Goal: Transaction & Acquisition: Purchase product/service

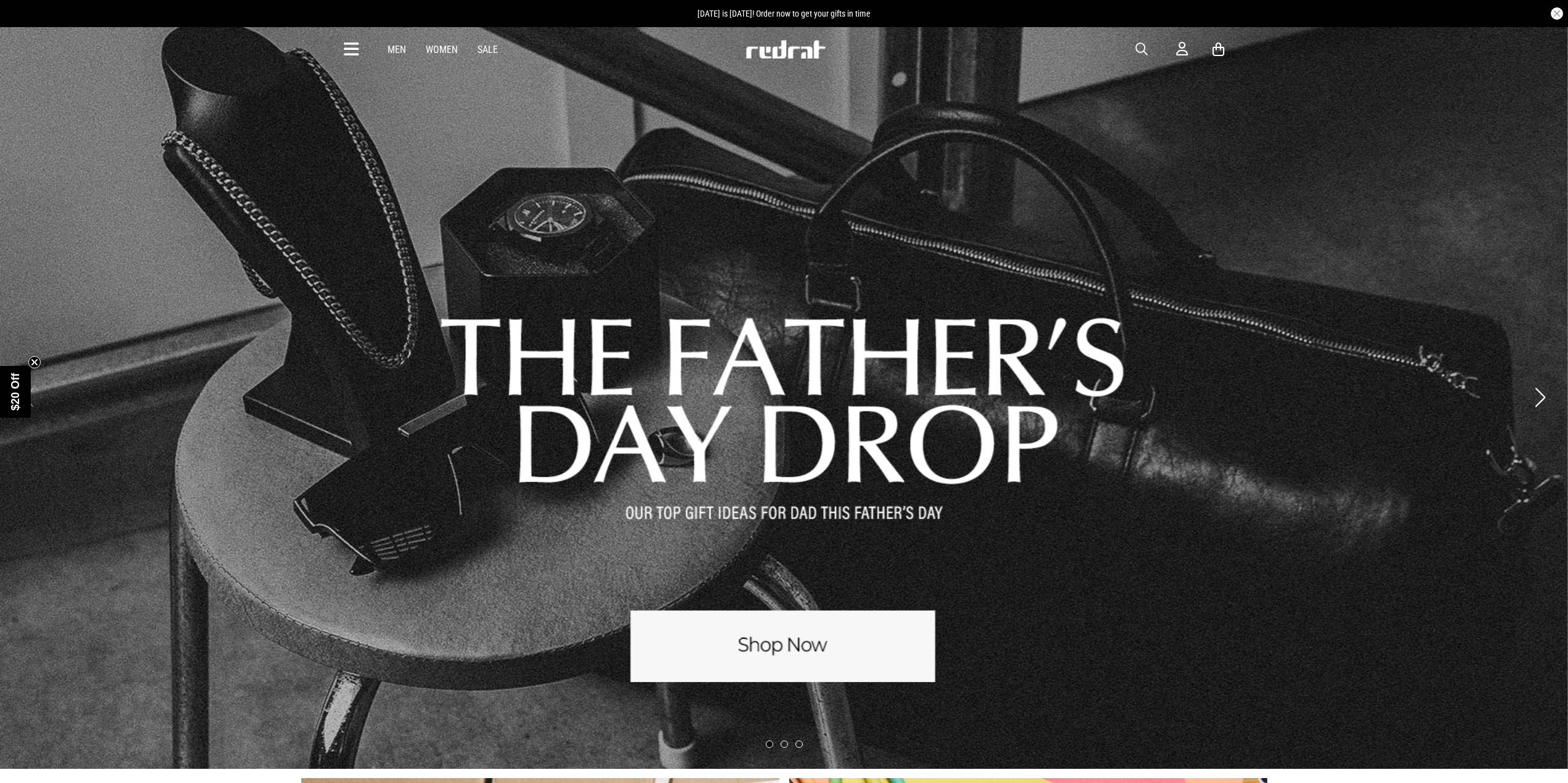
click at [393, 50] on link "Men" at bounding box center [397, 49] width 19 height 12
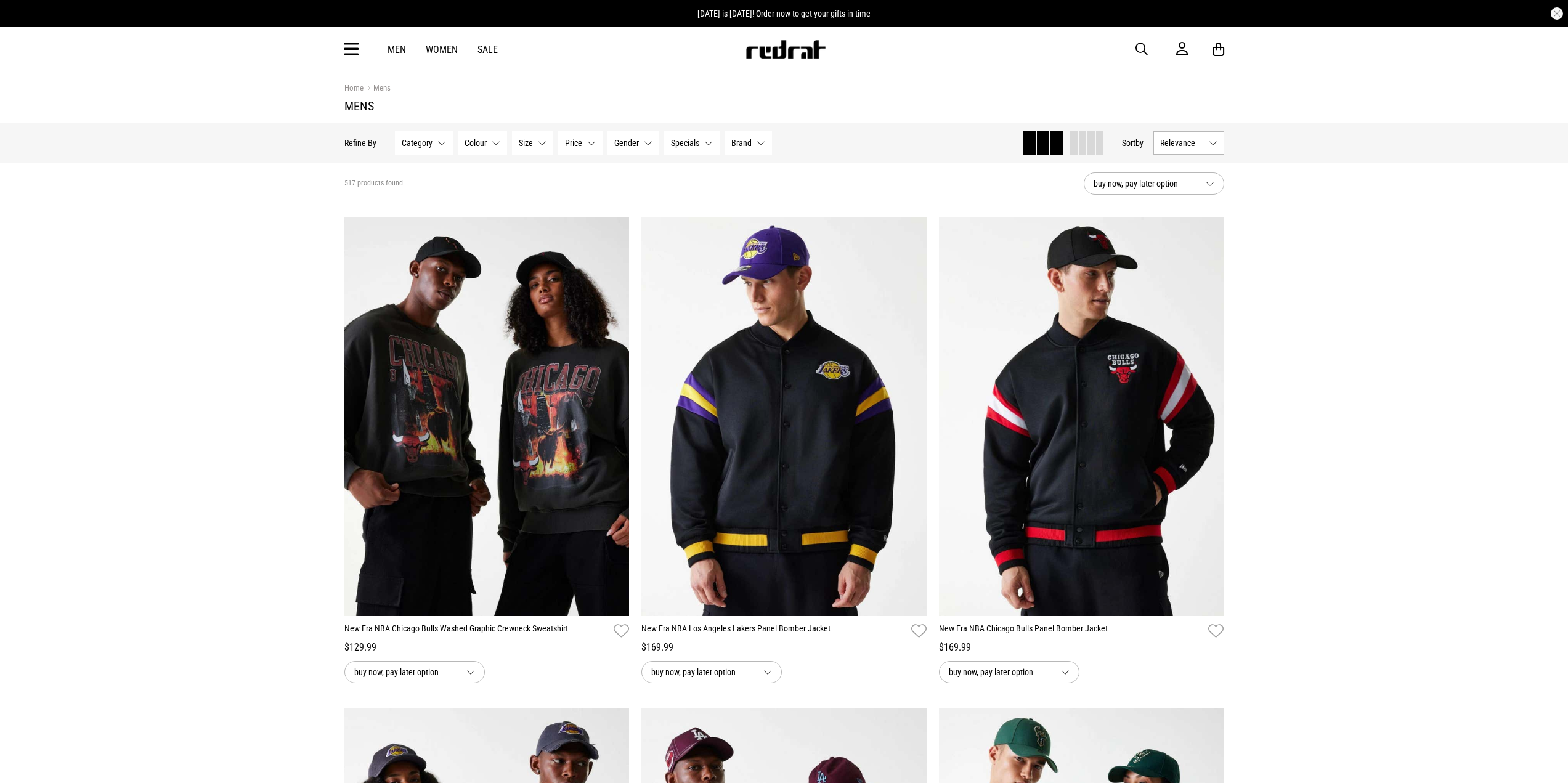
click at [416, 147] on span "Category" at bounding box center [416, 142] width 31 height 10
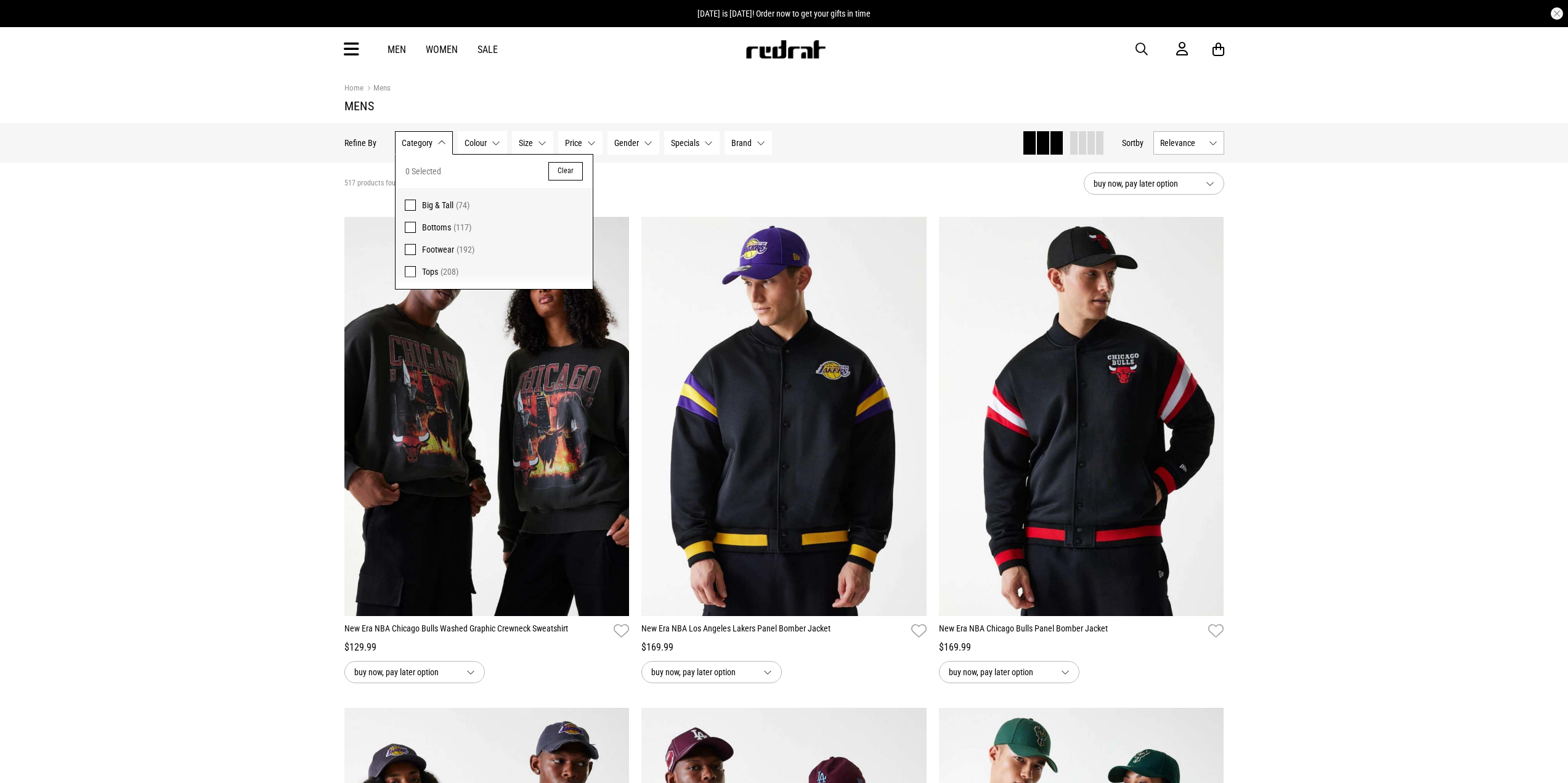
click at [429, 226] on span "Bottoms" at bounding box center [437, 227] width 29 height 10
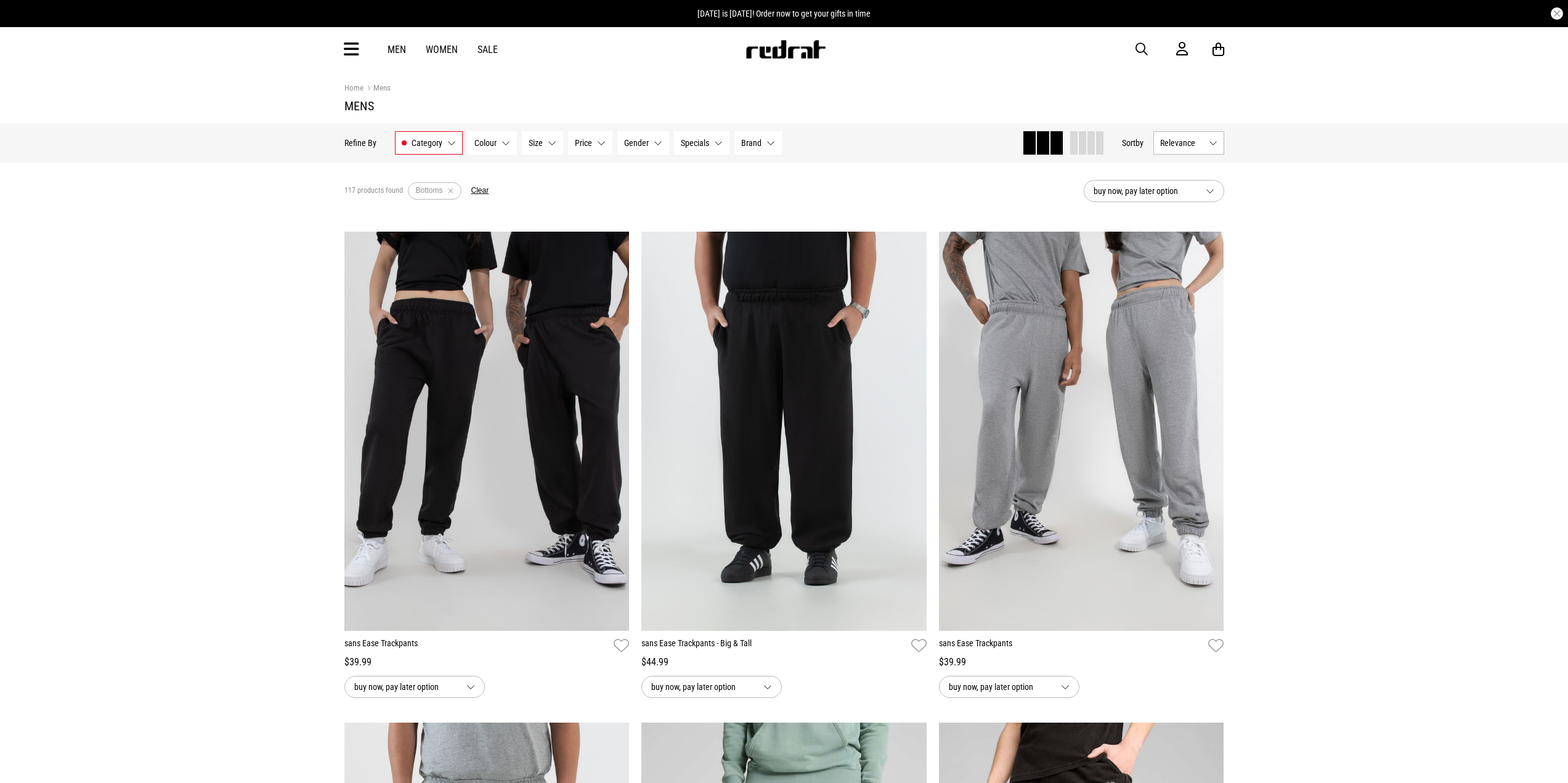
click at [773, 145] on button "Brand None selected" at bounding box center [758, 142] width 47 height 23
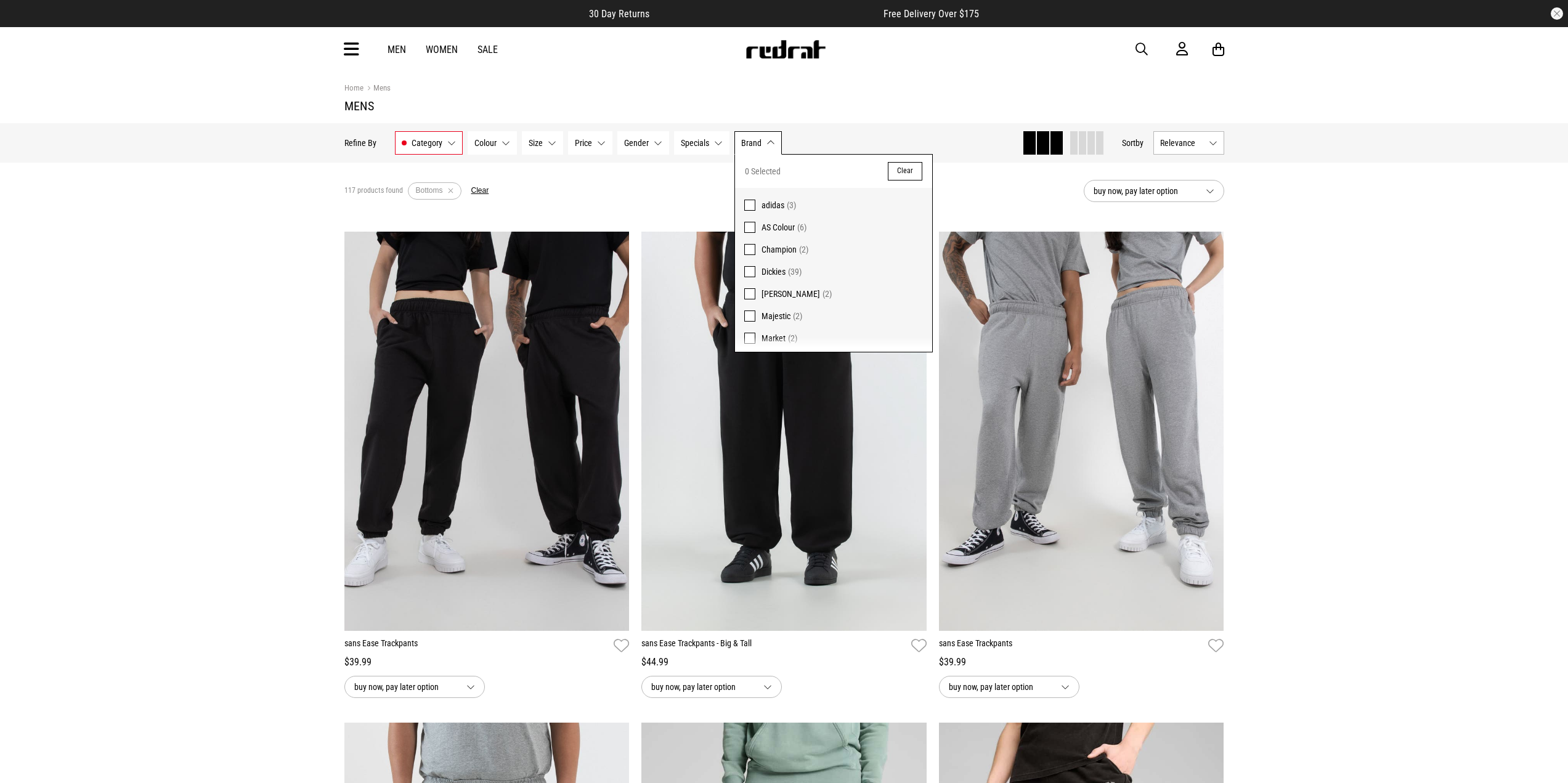
click at [785, 268] on span "Dickies" at bounding box center [774, 271] width 24 height 10
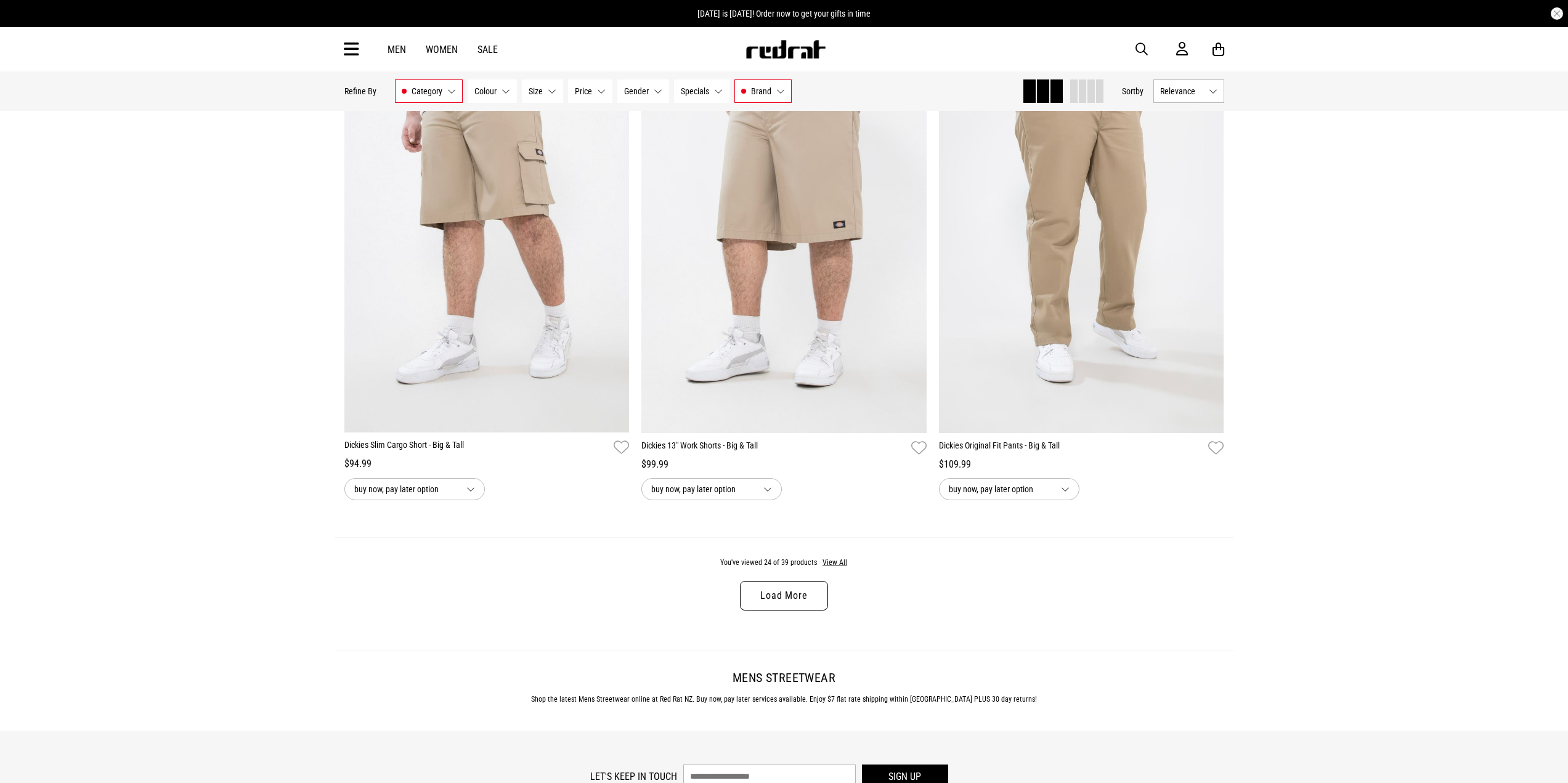
scroll to position [3696, 0]
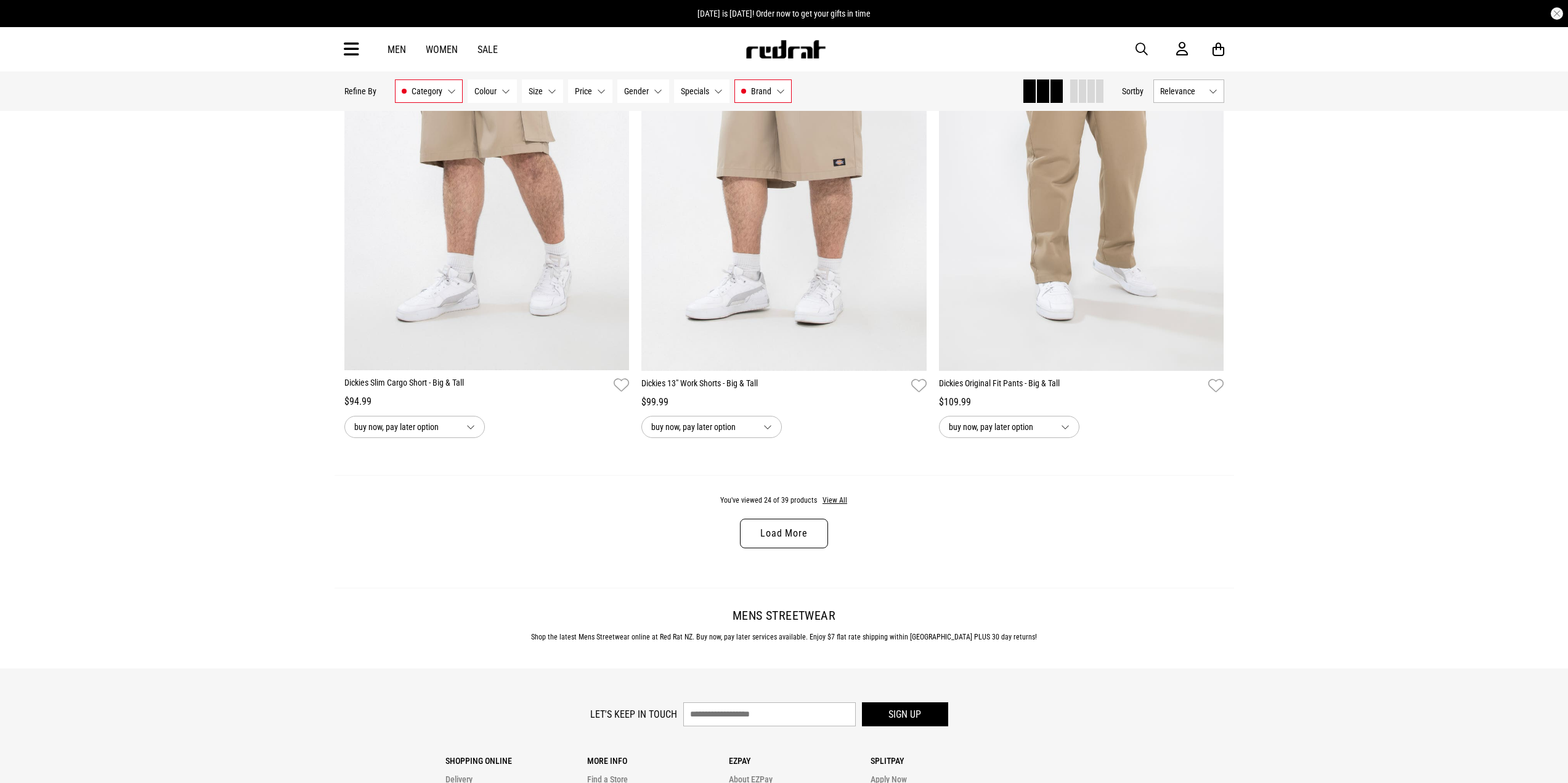
click at [800, 548] on link "Load More" at bounding box center [783, 533] width 88 height 29
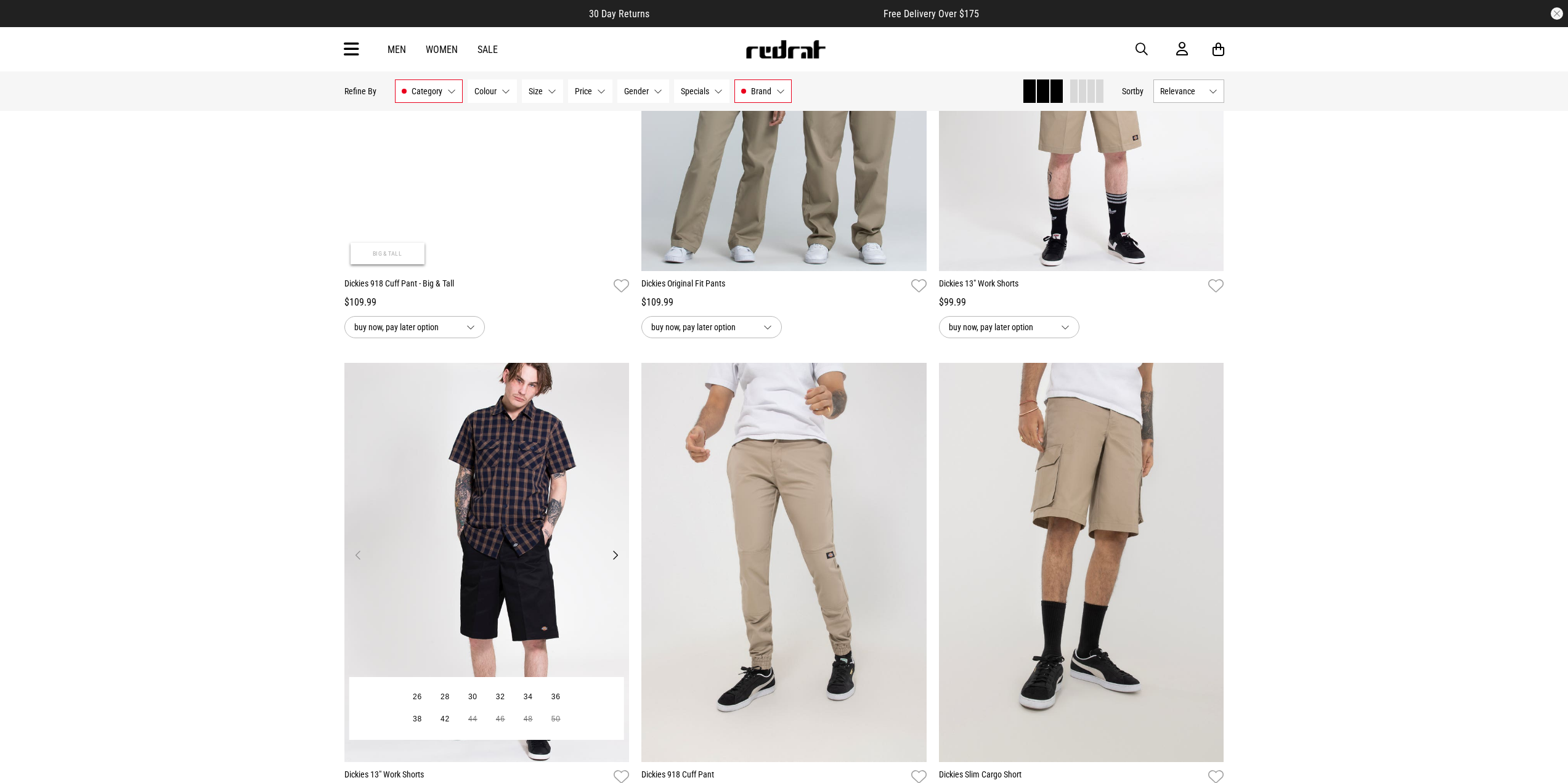
scroll to position [4586, 0]
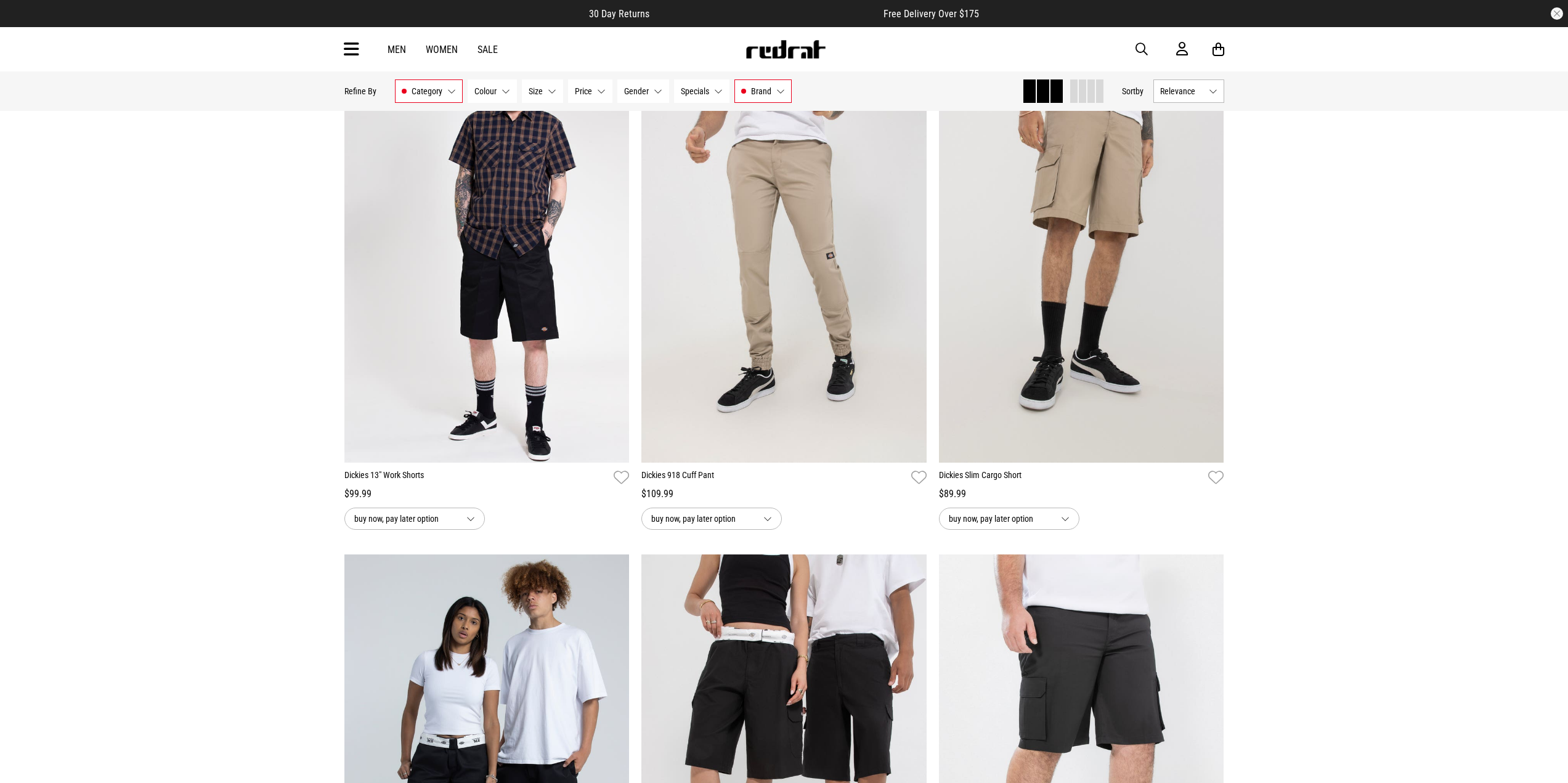
click at [562, 92] on button "Size None selected" at bounding box center [542, 91] width 41 height 23
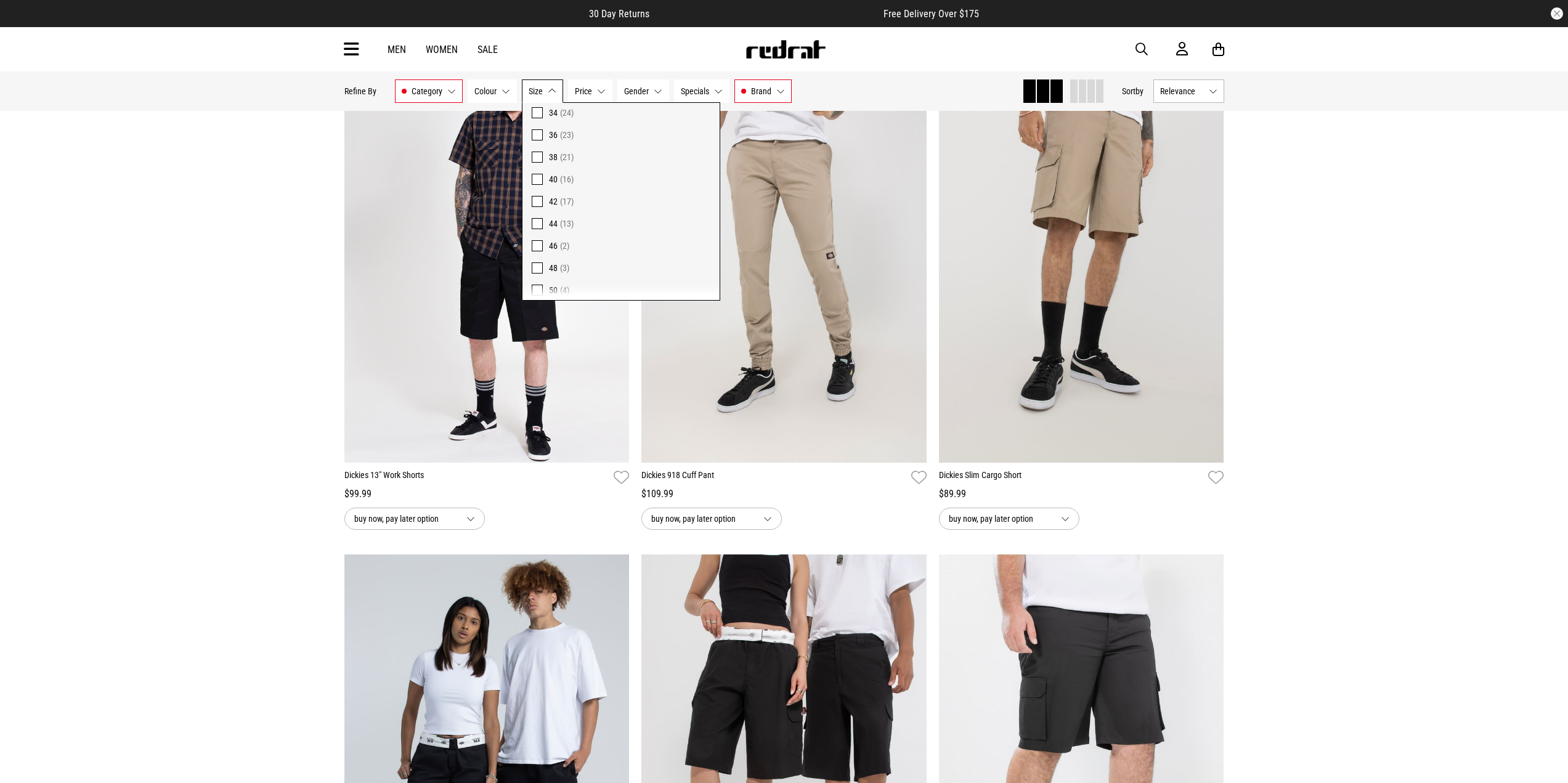
scroll to position [136, 0]
click at [541, 281] on span at bounding box center [537, 283] width 11 height 11
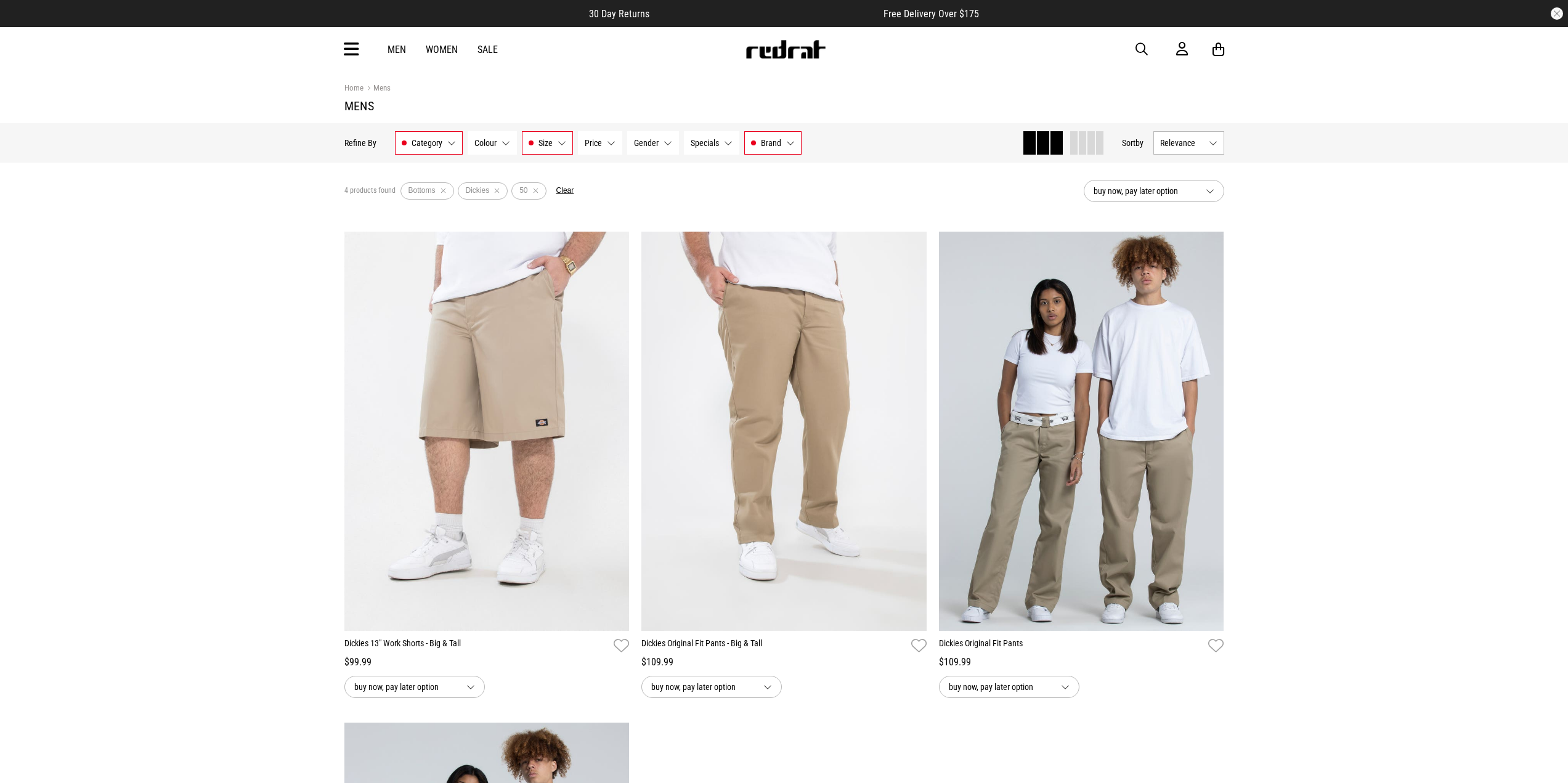
click at [778, 150] on button "Brand Dickies" at bounding box center [773, 142] width 58 height 23
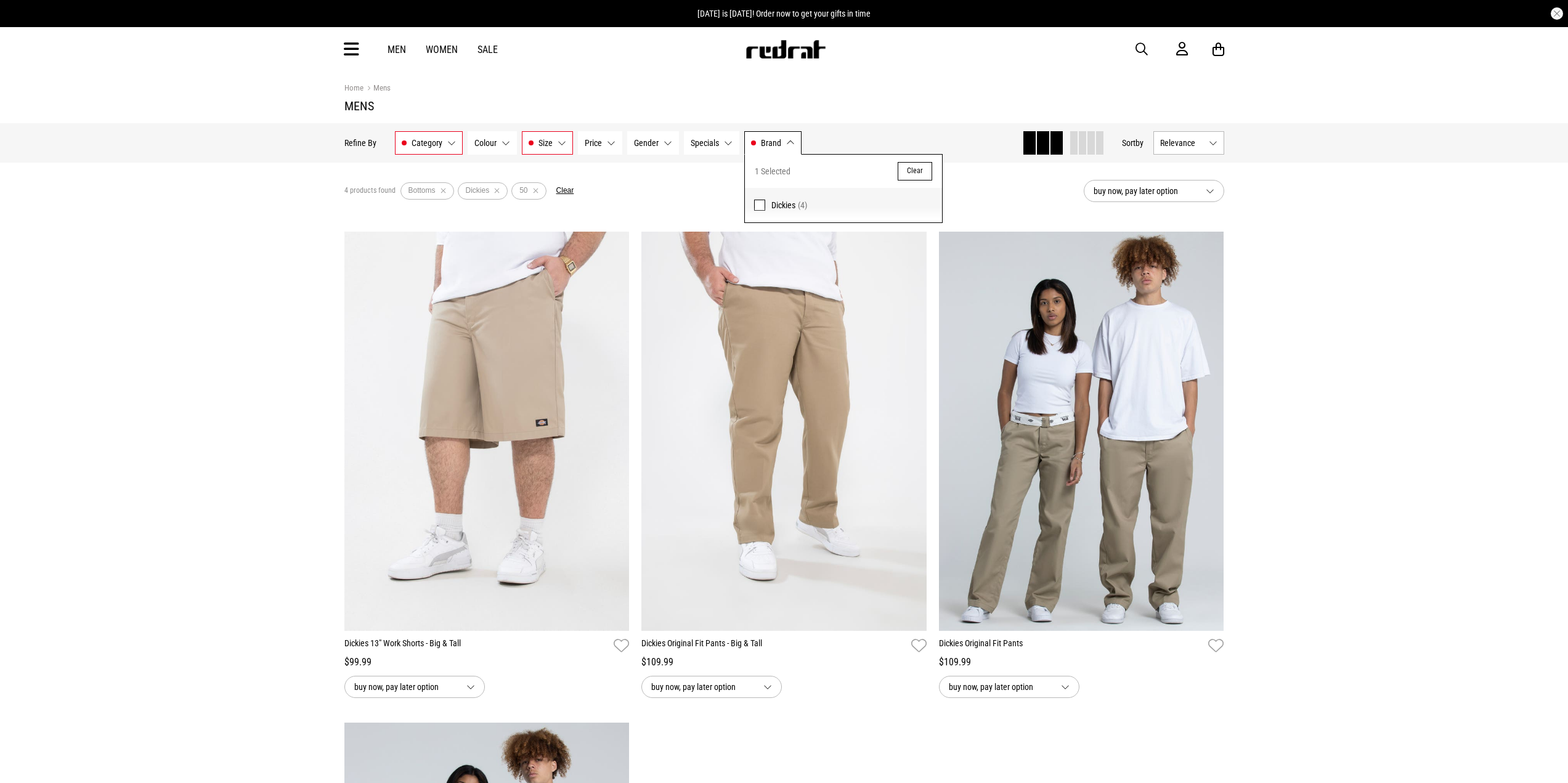
click at [778, 213] on span "Dickies (4)" at bounding box center [852, 205] width 162 height 15
click at [998, 113] on section "Home Mens Mens" at bounding box center [784, 97] width 880 height 52
click at [554, 149] on button "Size 50" at bounding box center [547, 142] width 51 height 23
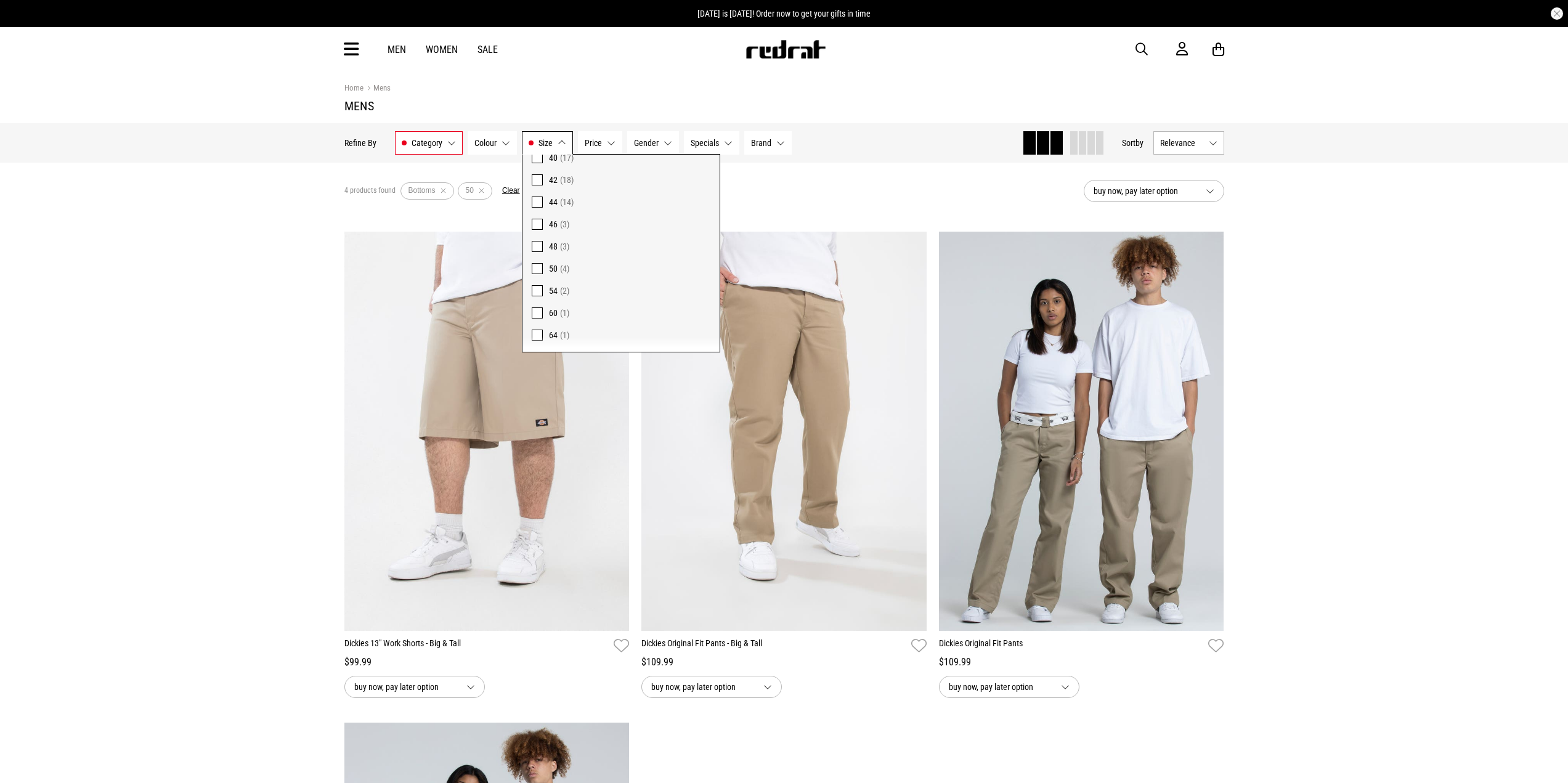
scroll to position [198, 0]
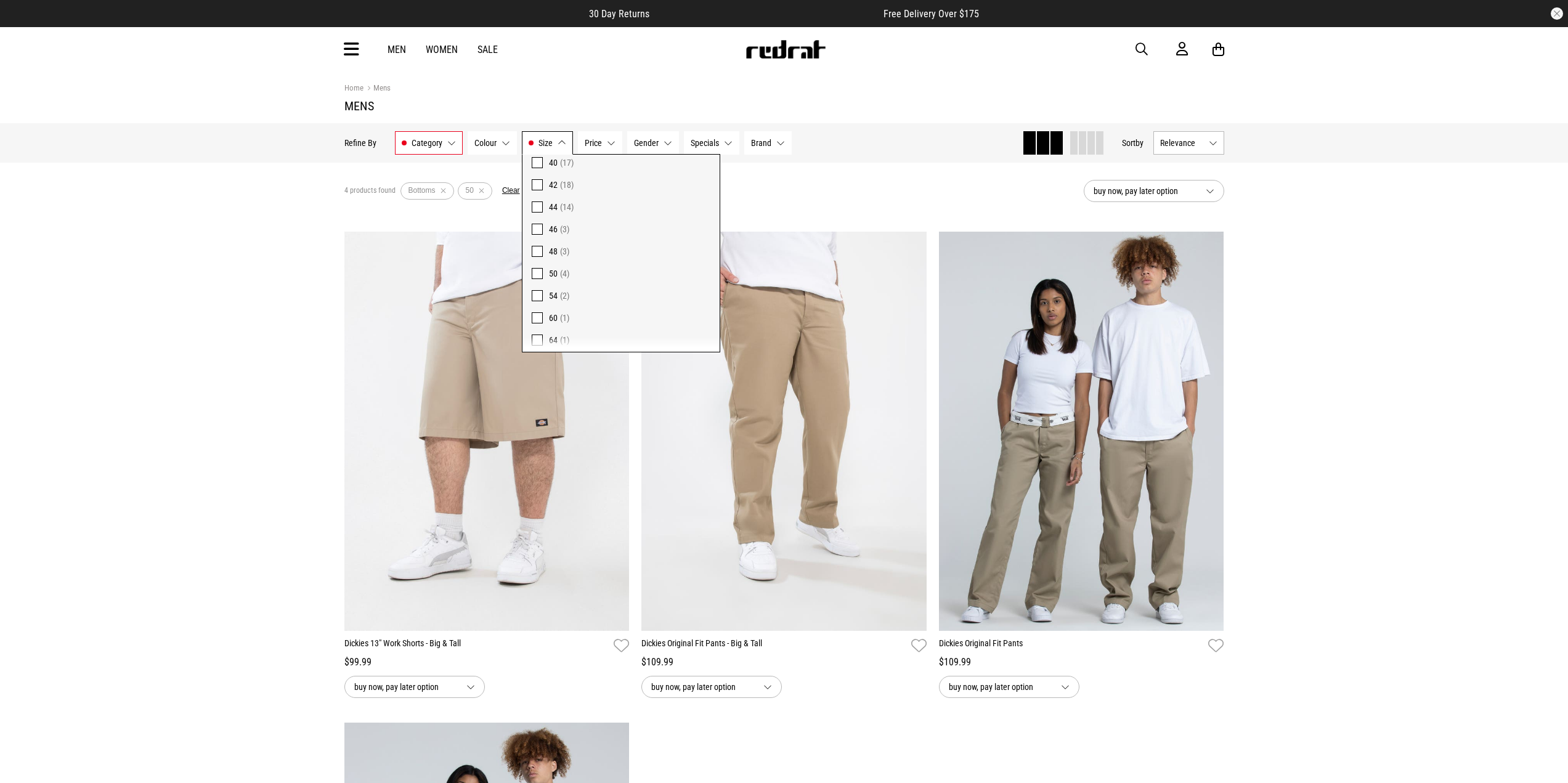
click at [526, 298] on label "54 (2)" at bounding box center [621, 296] width 197 height 22
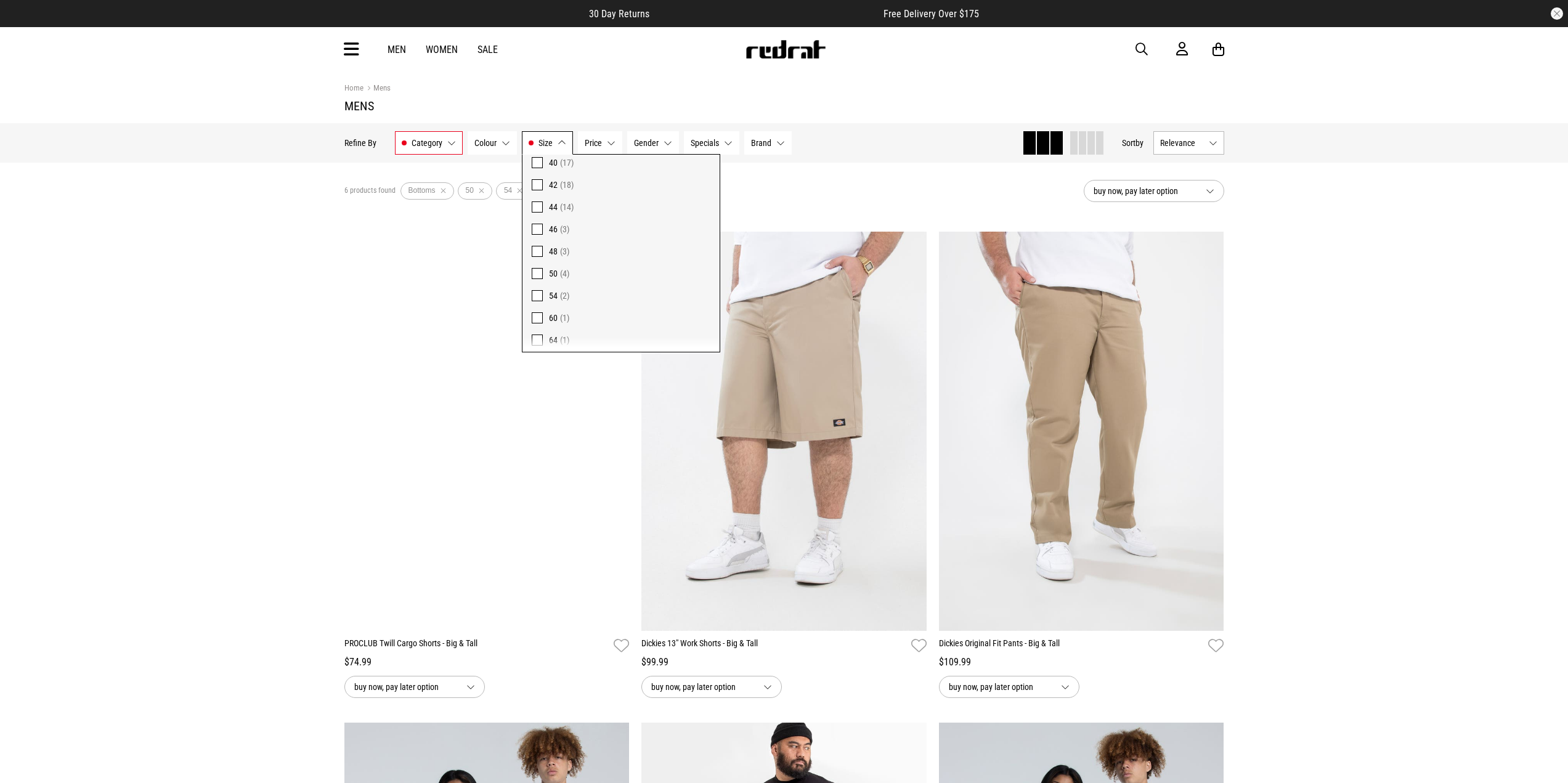
click at [234, 293] on div "Home Mens Mens Hide Refine s Refine By Filters Category Bottoms Category 1 Sele…" at bounding box center [784, 683] width 1568 height 1225
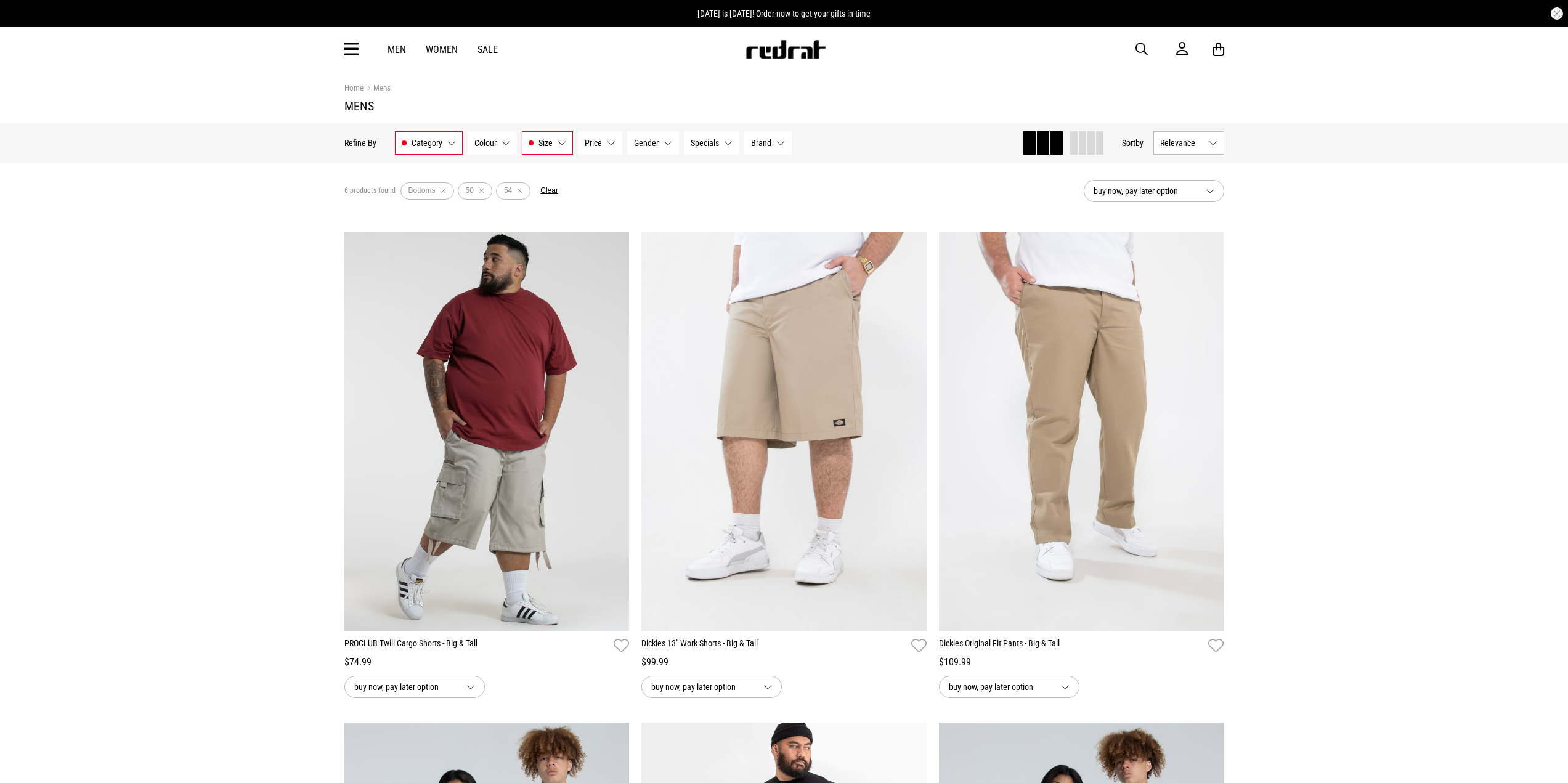
click at [552, 152] on button "Size 50, 54" at bounding box center [547, 142] width 51 height 23
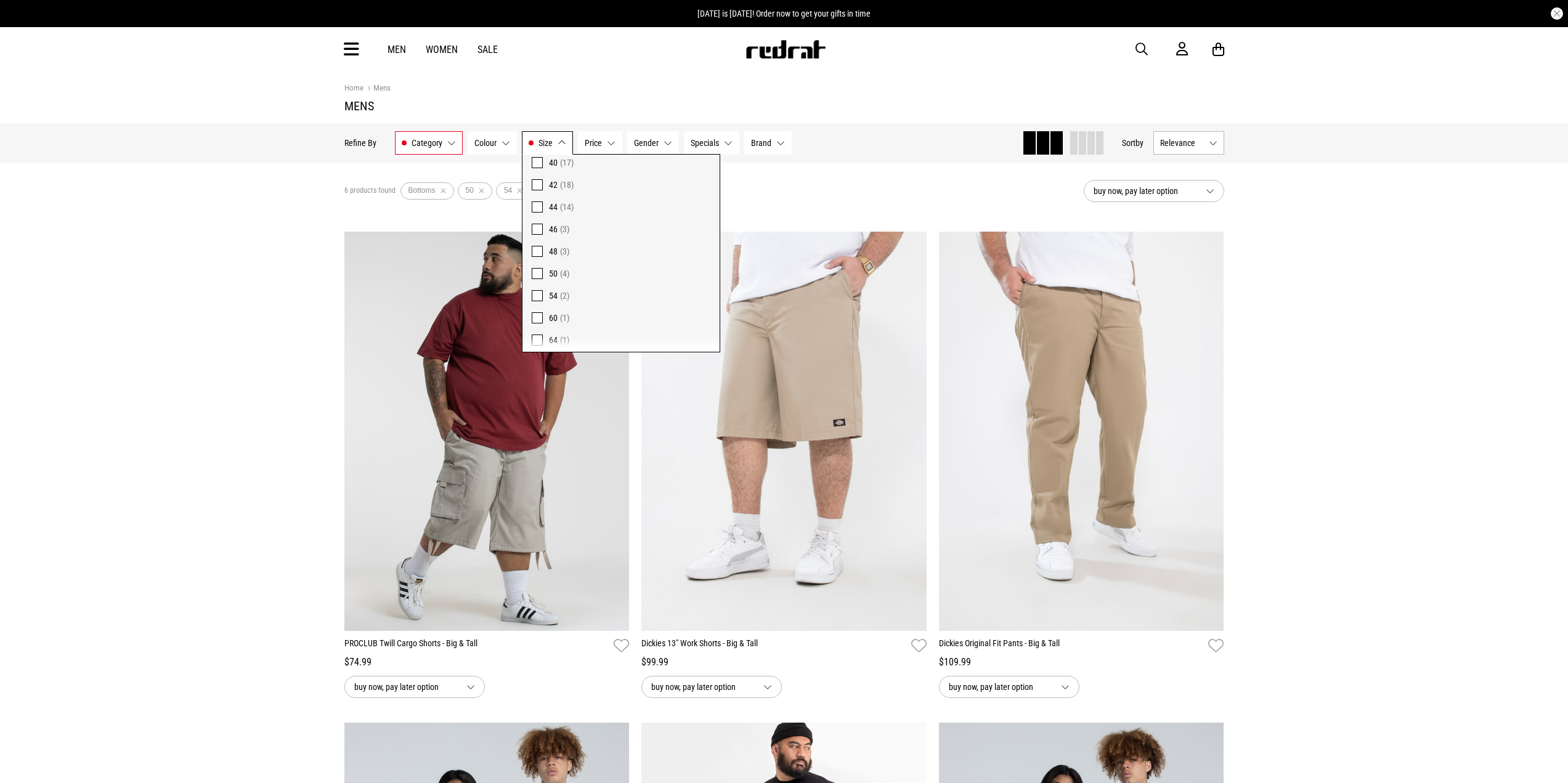
click at [542, 251] on label "48 (3)" at bounding box center [621, 252] width 197 height 22
click at [549, 318] on span "60" at bounding box center [553, 317] width 9 height 10
click at [276, 284] on div "**********" at bounding box center [784, 683] width 1568 height 1225
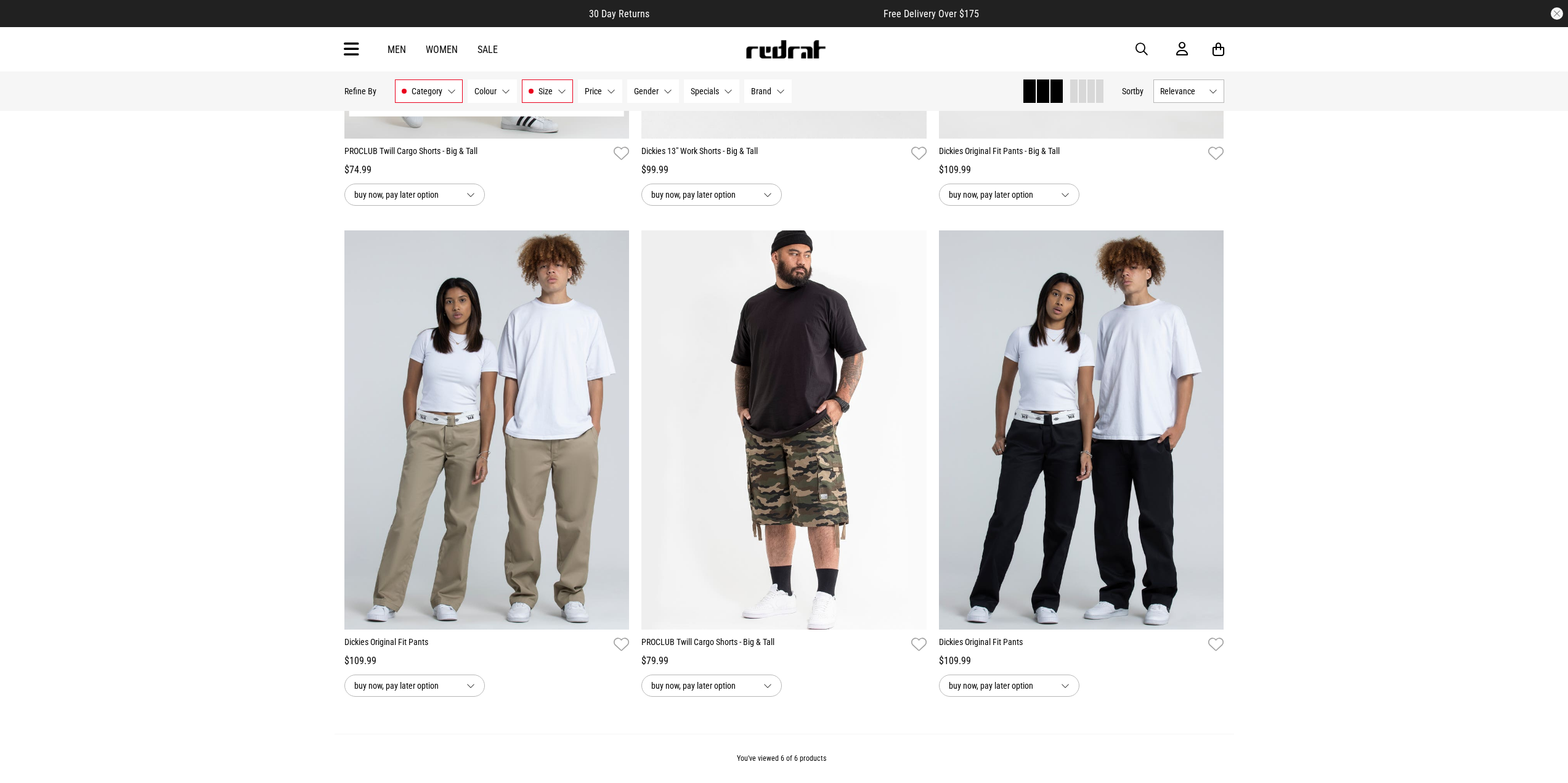
scroll to position [370, 0]
